Goal: Check status: Check status

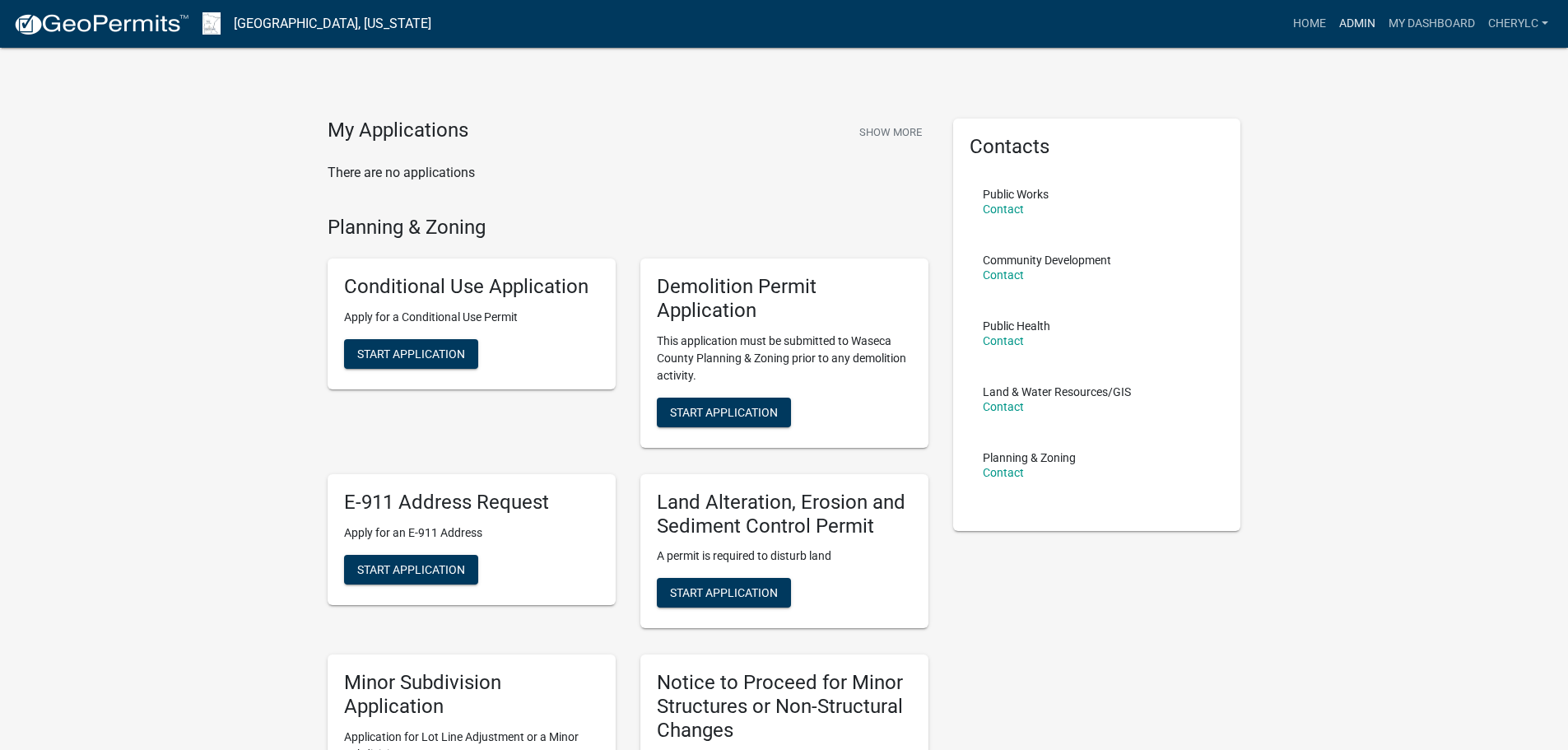
click at [1351, 20] on link "Admin" at bounding box center [1356, 24] width 49 height 31
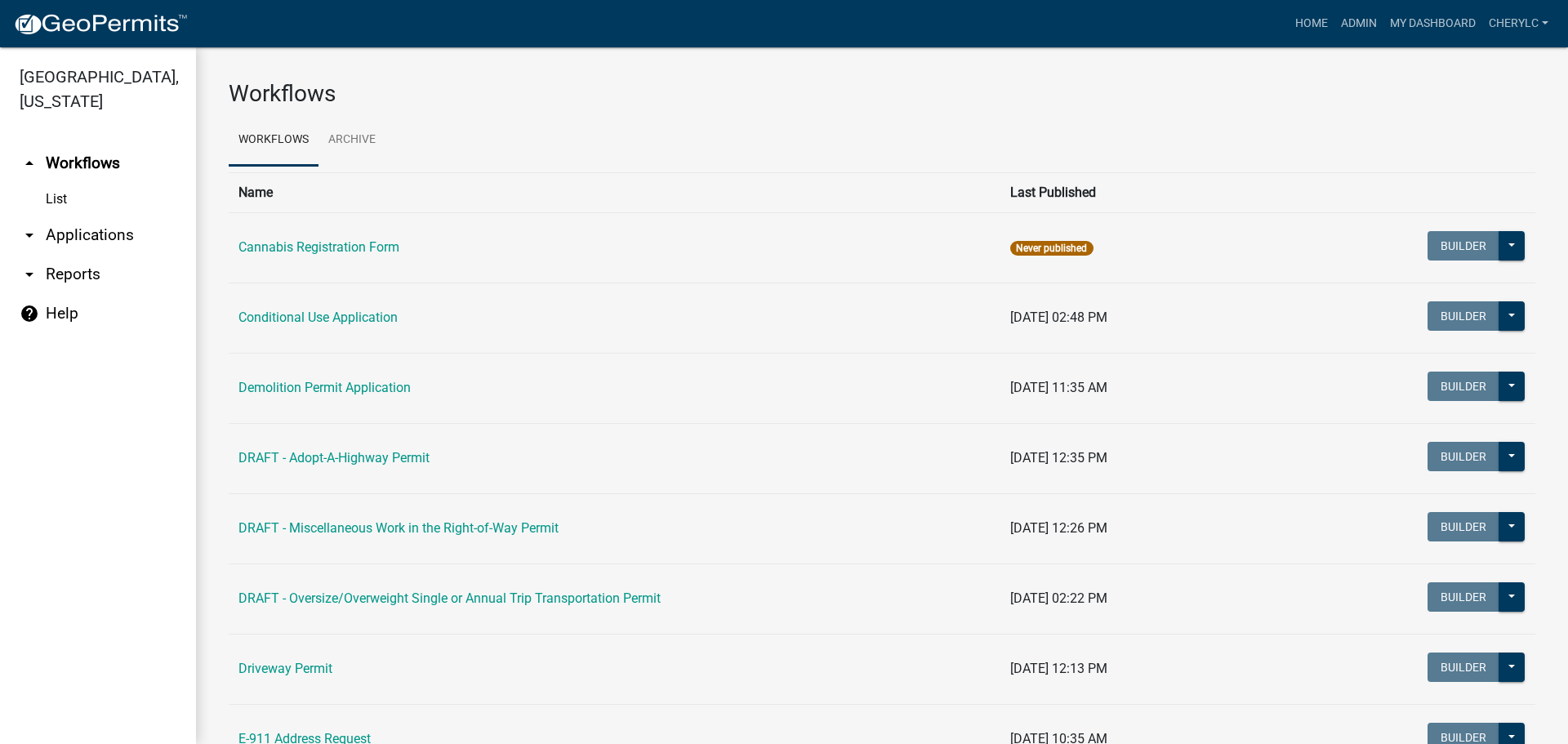
click at [63, 189] on link "List" at bounding box center [98, 200] width 196 height 33
click at [68, 237] on link "arrow_drop_down Applications" at bounding box center [98, 235] width 196 height 39
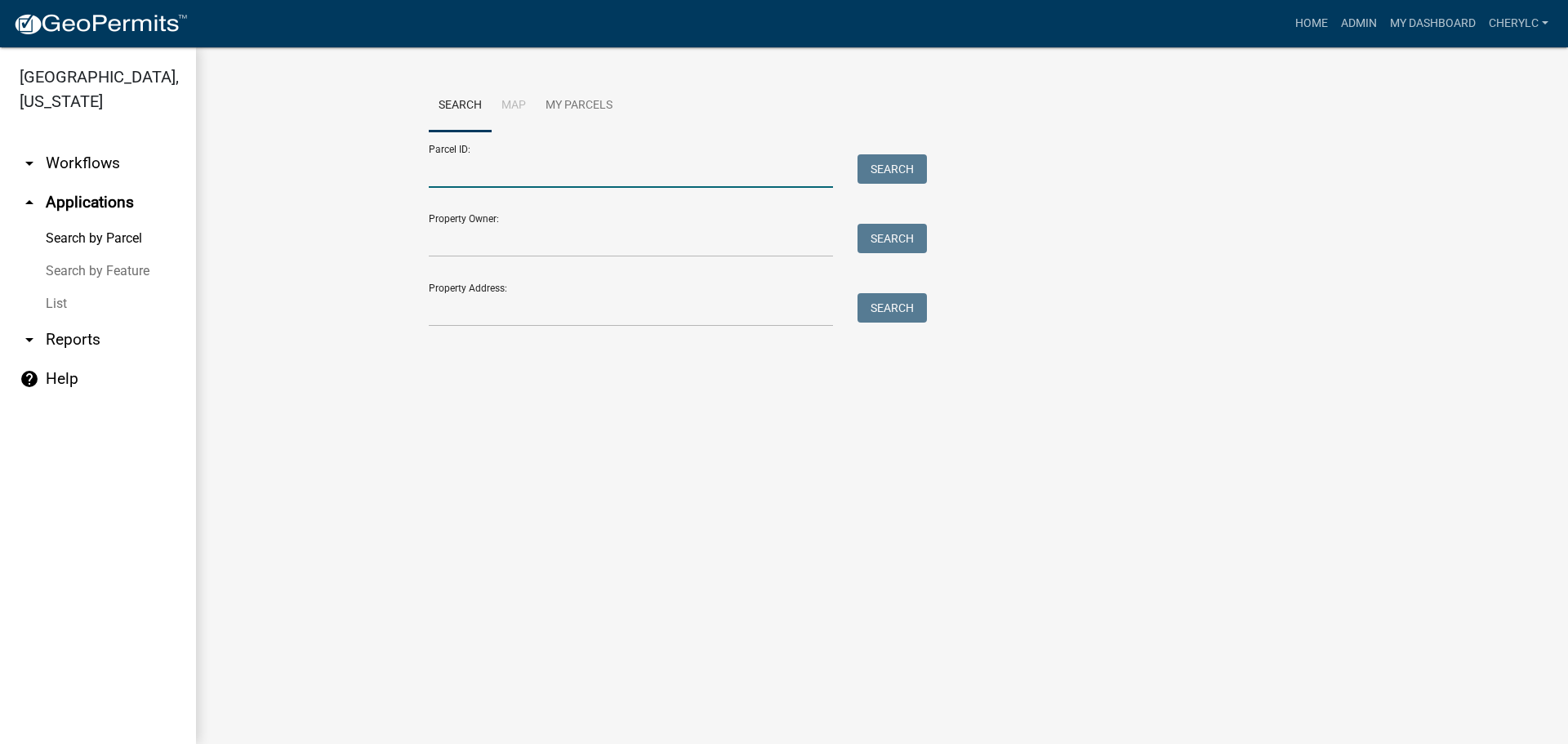
click at [516, 166] on input "Parcel ID:" at bounding box center [630, 171] width 404 height 34
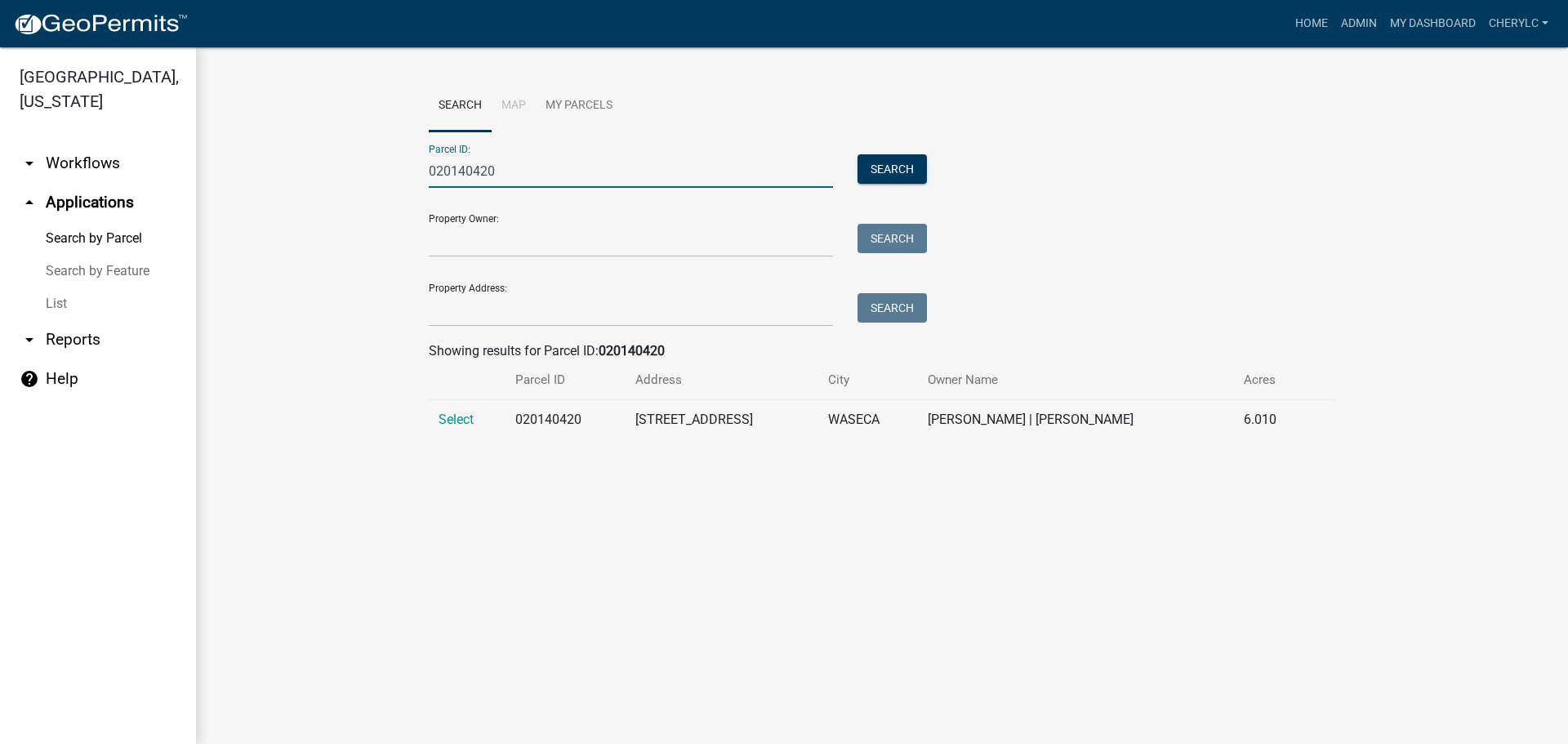
type input "020140420"
click at [452, 411] on td "Select" at bounding box center [467, 420] width 77 height 40
click at [458, 421] on span "Select" at bounding box center [456, 420] width 36 height 15
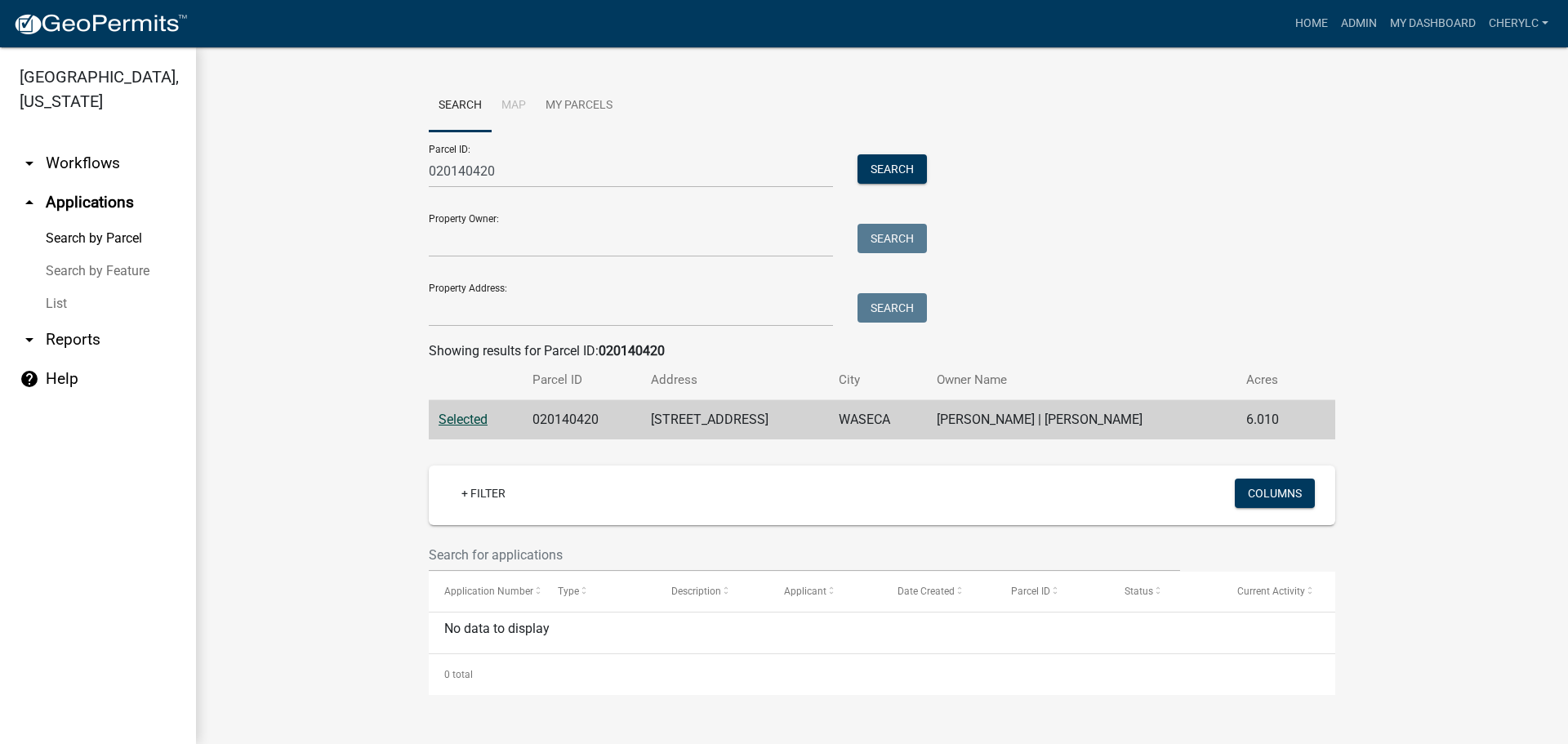
drag, startPoint x: 1206, startPoint y: 225, endPoint x: 1204, endPoint y: 216, distance: 9.2
click at [1206, 224] on div "Parcel ID: 020140420 Search Property Owner: Search Property Address: Search" at bounding box center [882, 228] width 906 height 195
click at [481, 420] on span "Selected" at bounding box center [463, 420] width 49 height 15
click at [1266, 497] on button "Columns" at bounding box center [1273, 493] width 80 height 30
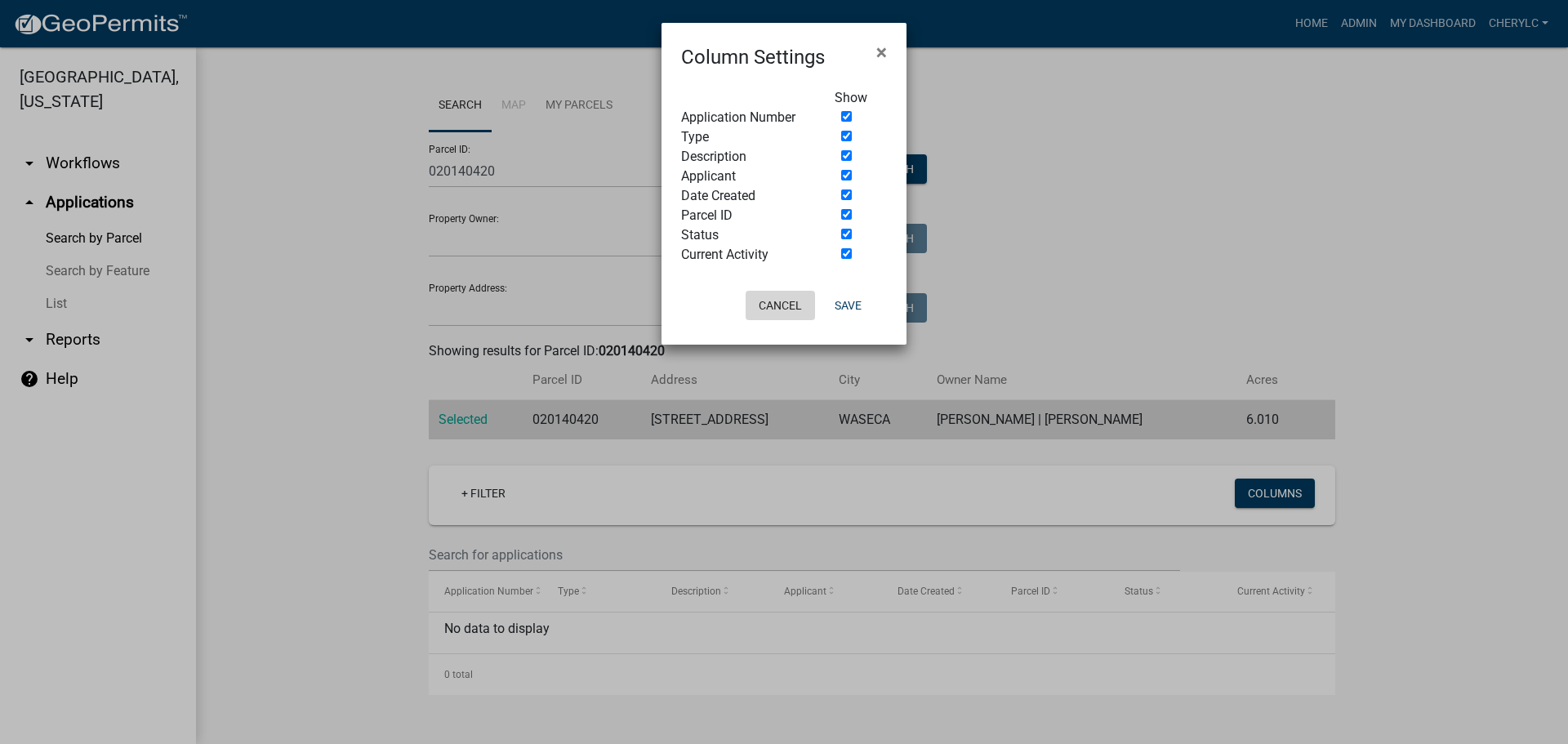
click at [777, 301] on button "Cancel" at bounding box center [780, 305] width 69 height 30
